Goal: Task Accomplishment & Management: Use online tool/utility

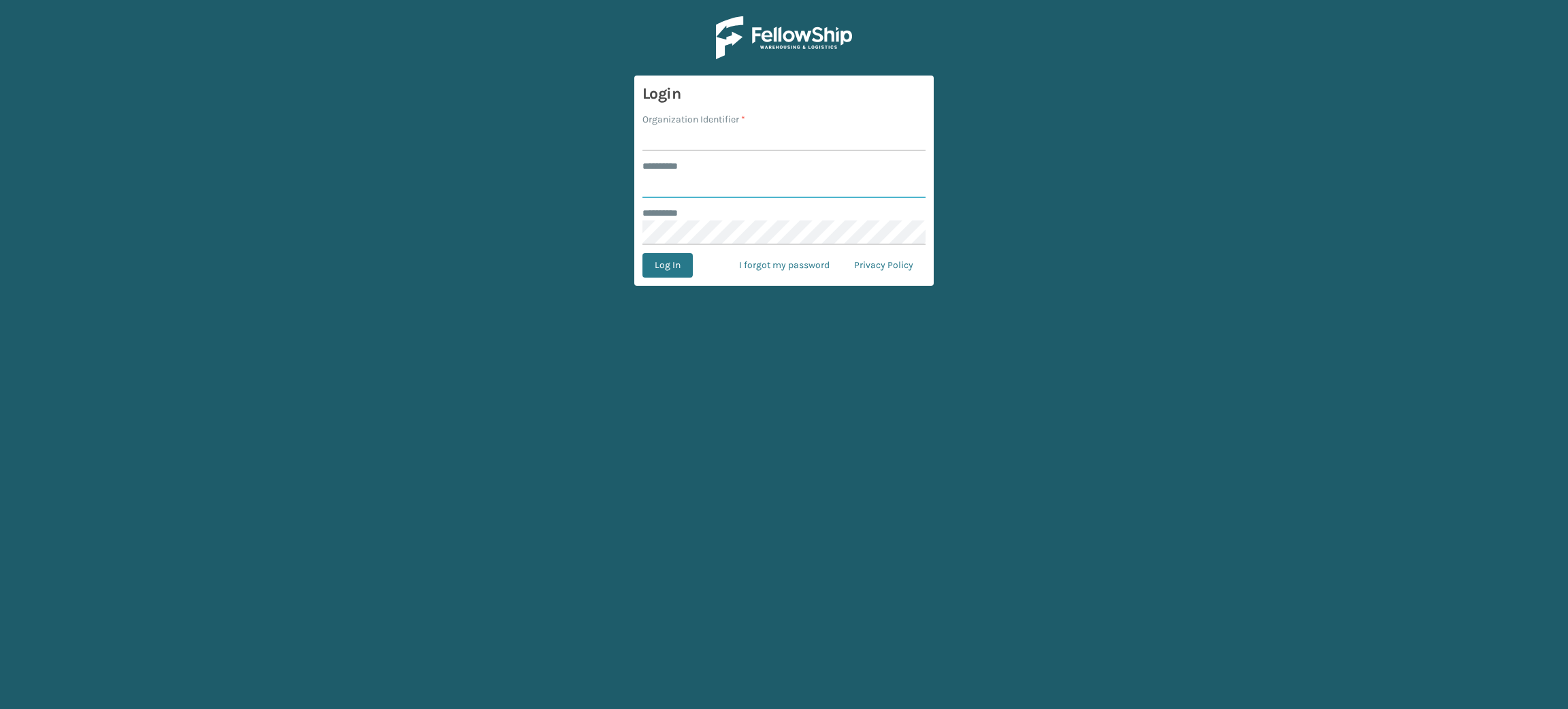
type input "********"
click at [716, 146] on input "Organization Identifier *" at bounding box center [784, 139] width 283 height 25
click at [722, 134] on input "Organization Identifier *" at bounding box center [784, 139] width 283 height 25
type input "Brightech"
click at [643, 254] on button "Log In" at bounding box center [668, 266] width 50 height 25
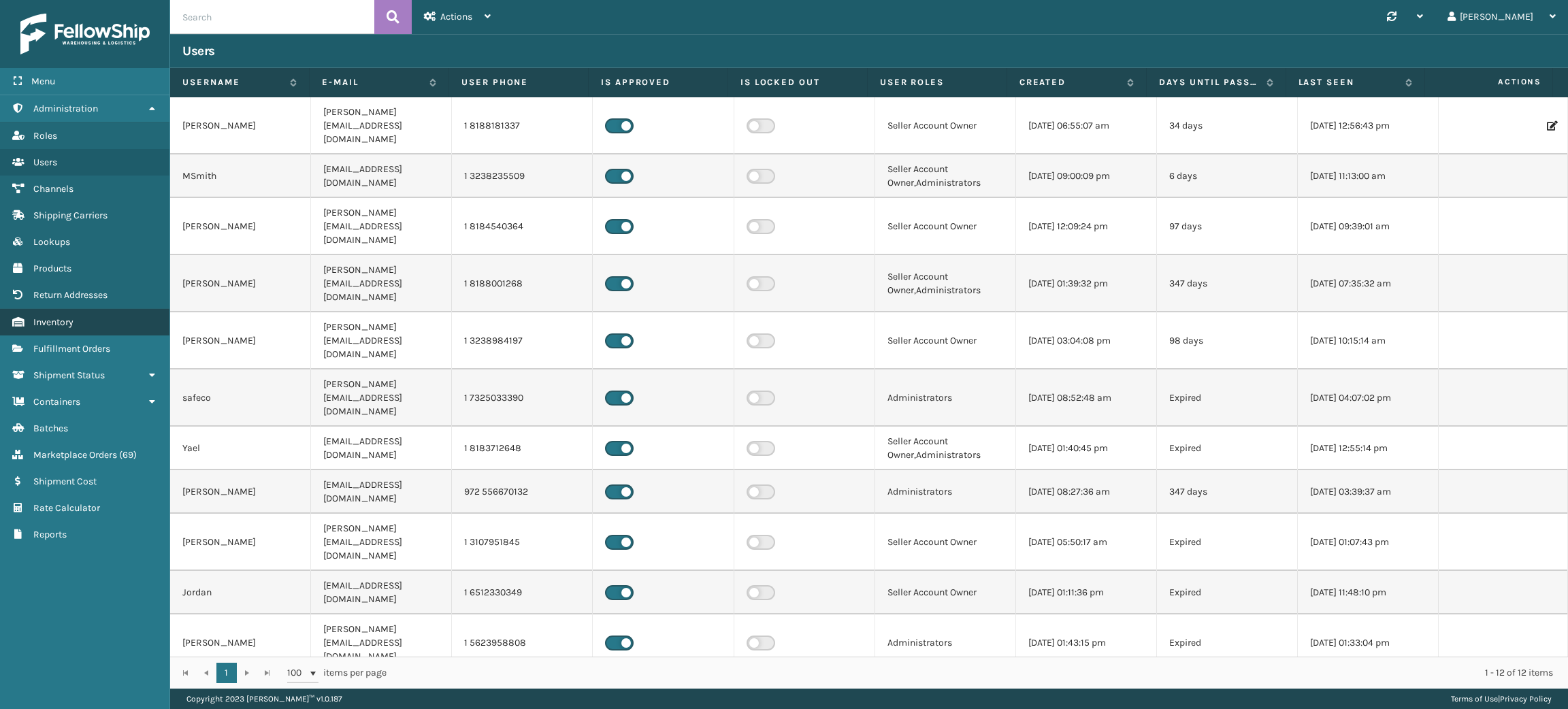
click at [57, 316] on span "Inventory" at bounding box center [54, 322] width 40 height 12
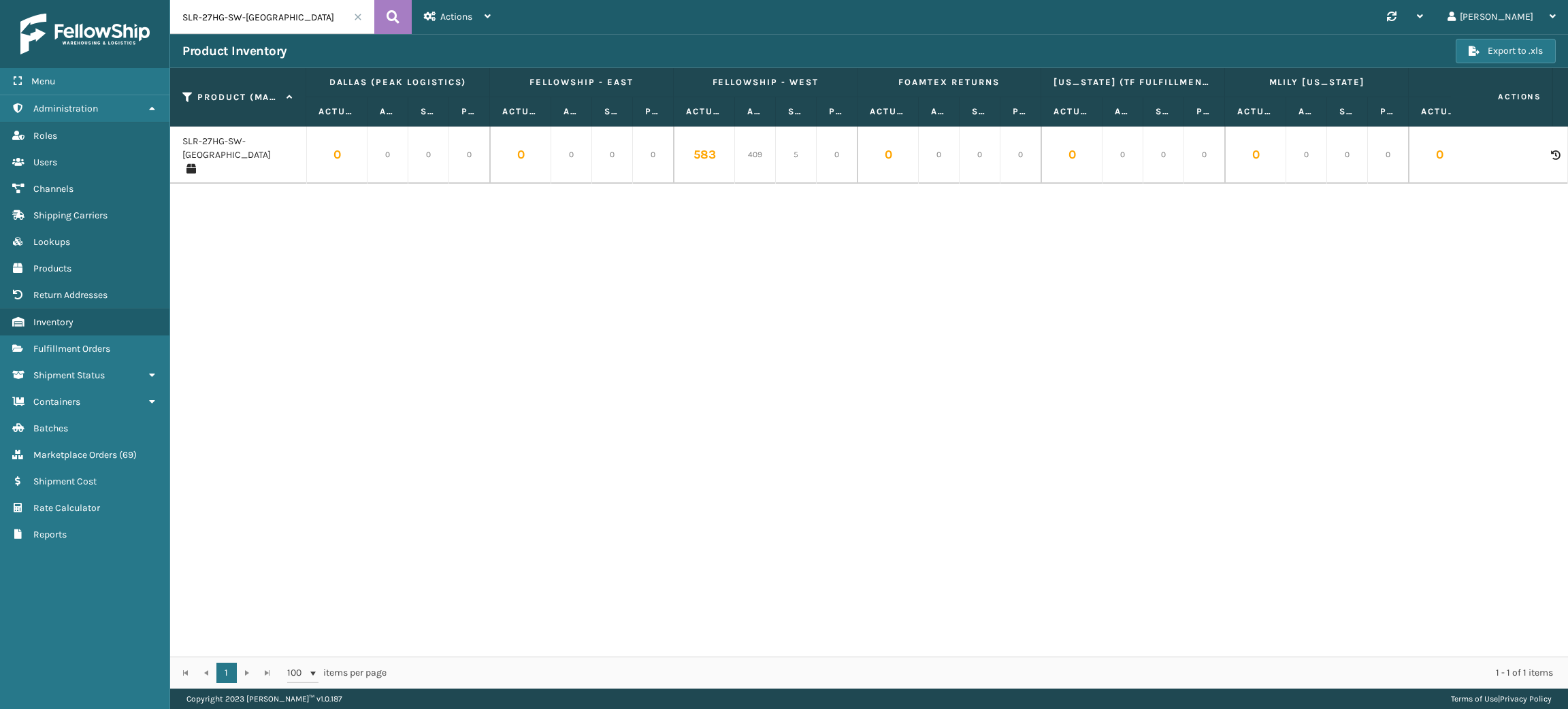
click at [252, 19] on input "SLR-27HG-SW-[GEOGRAPHIC_DATA]" at bounding box center [272, 16] width 205 height 34
click at [251, 19] on input "SLR-27HG-SW-[GEOGRAPHIC_DATA]" at bounding box center [272, 16] width 205 height 34
paste input "AMB-1W-48"
click at [306, 12] on input "AMB-1W-48" at bounding box center [272, 16] width 205 height 34
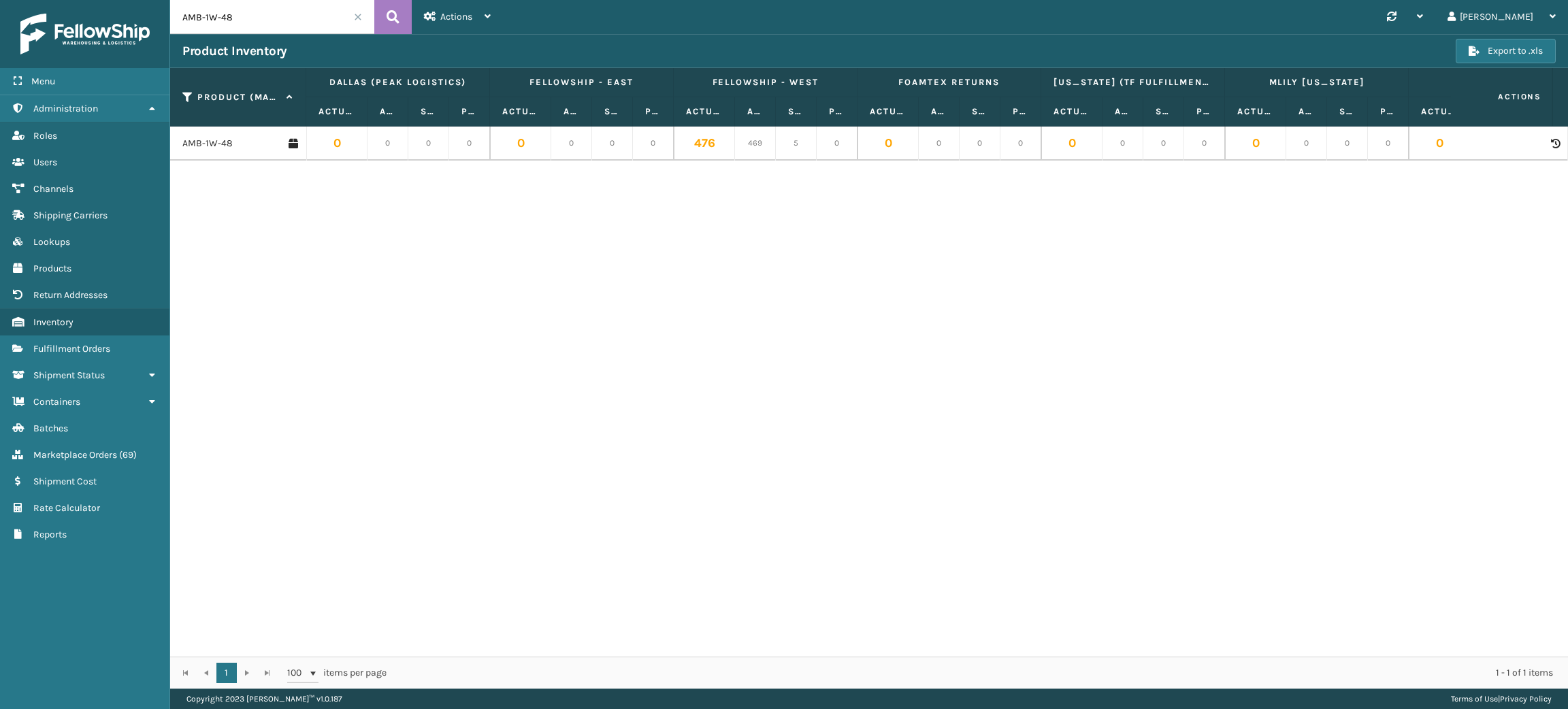
click at [306, 12] on input "AMB-1W-48" at bounding box center [272, 16] width 205 height 34
paste input "7A-FCUQ-FV2B"
type input "7A-FCUQ-FV2B"
